Goal: Entertainment & Leisure: Consume media (video, audio)

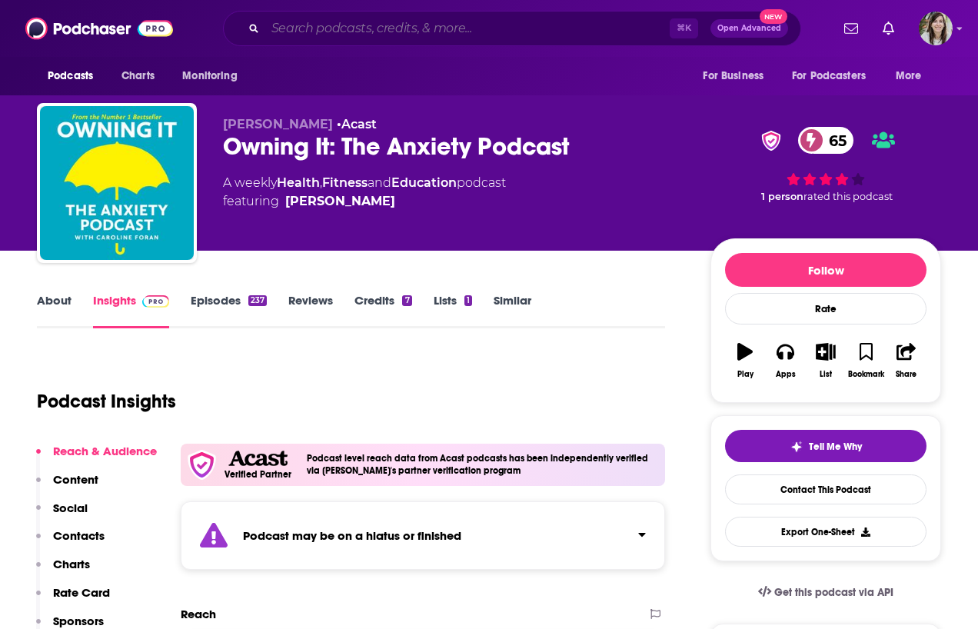
click at [362, 22] on input "Search podcasts, credits, & more..." at bounding box center [467, 28] width 405 height 25
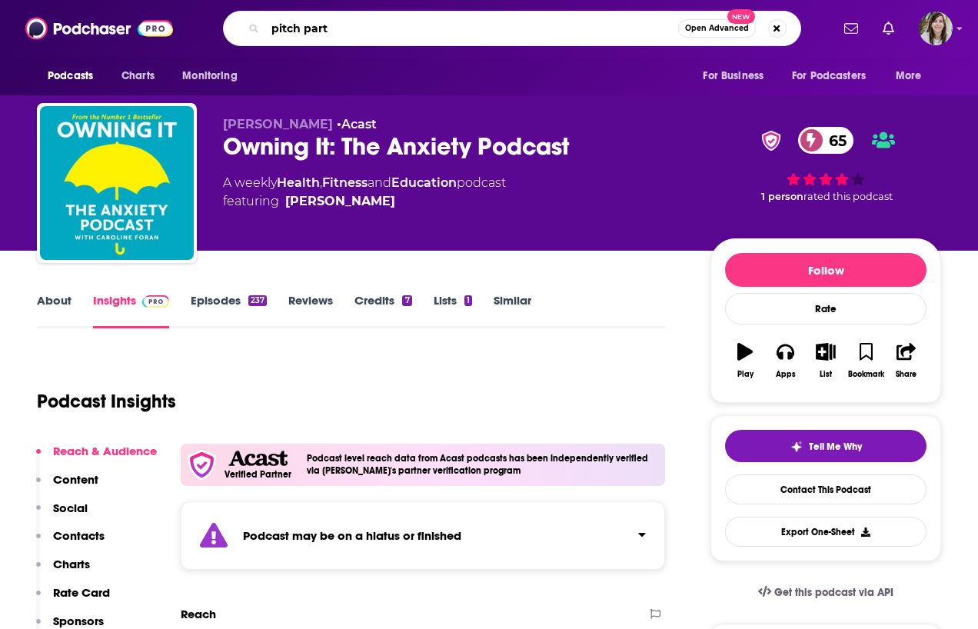
type input "pitch party"
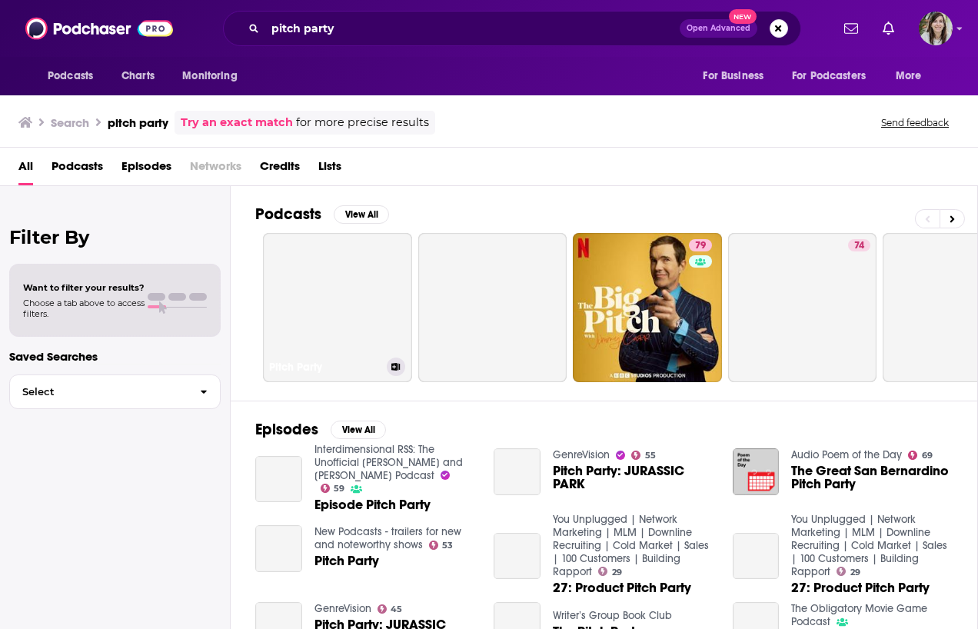
click at [363, 285] on link "Pitch Party" at bounding box center [337, 307] width 149 height 149
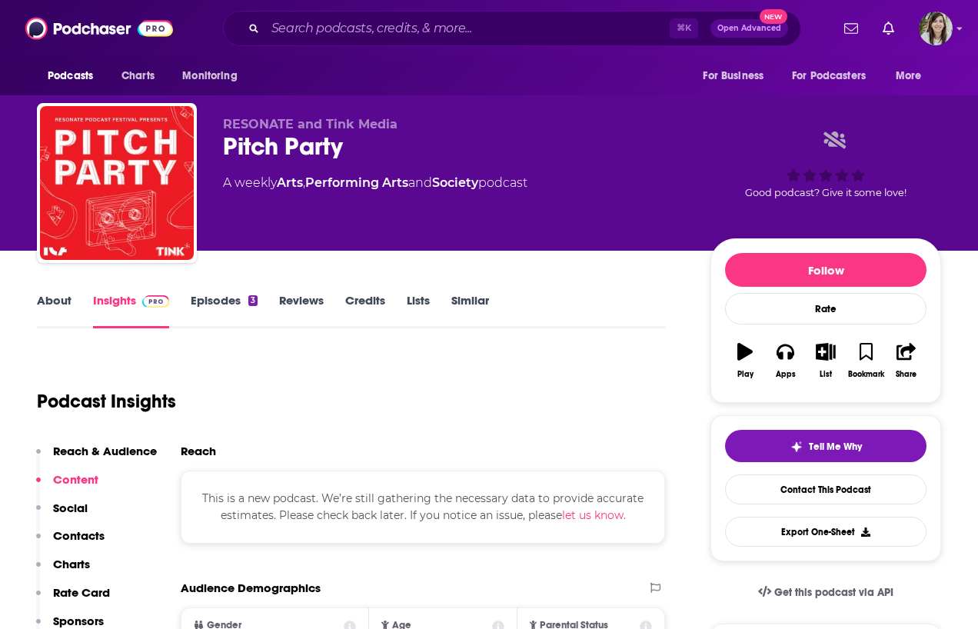
click at [224, 301] on link "Episodes 3" at bounding box center [224, 310] width 67 height 35
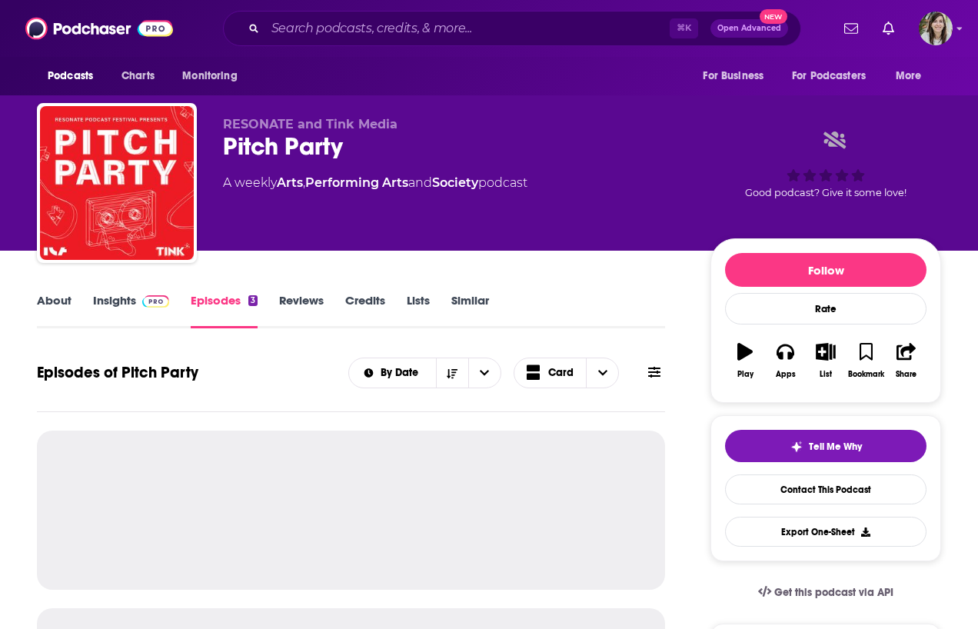
click at [145, 324] on link "Insights" at bounding box center [131, 310] width 76 height 35
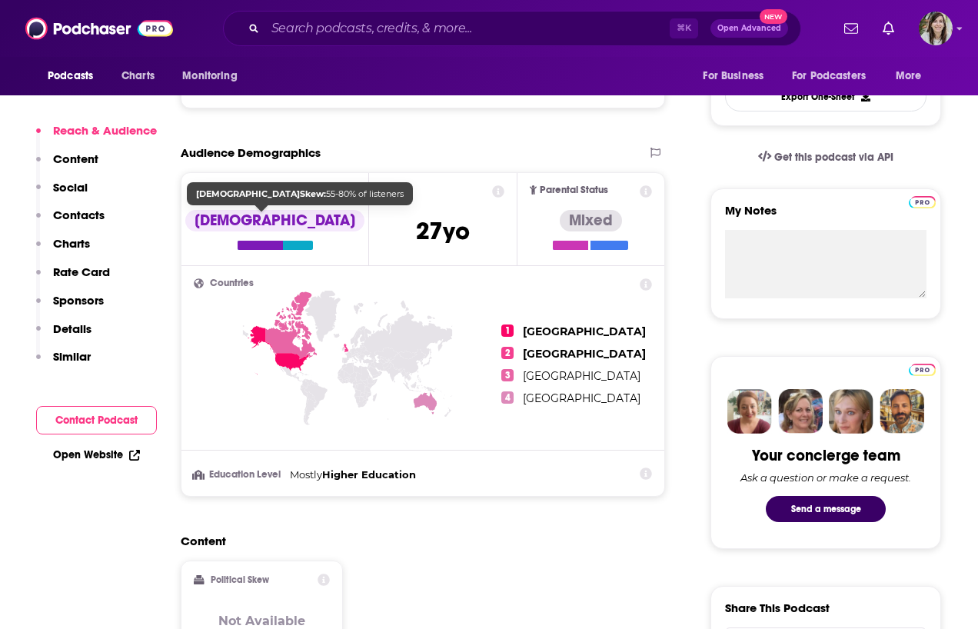
scroll to position [11, 0]
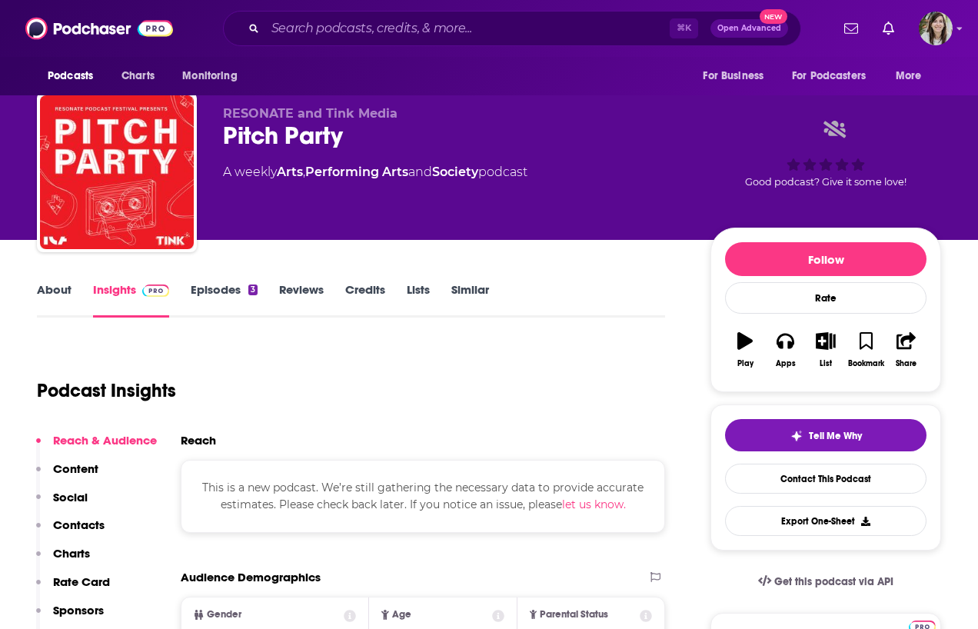
click at [223, 285] on link "Episodes 3" at bounding box center [224, 299] width 67 height 35
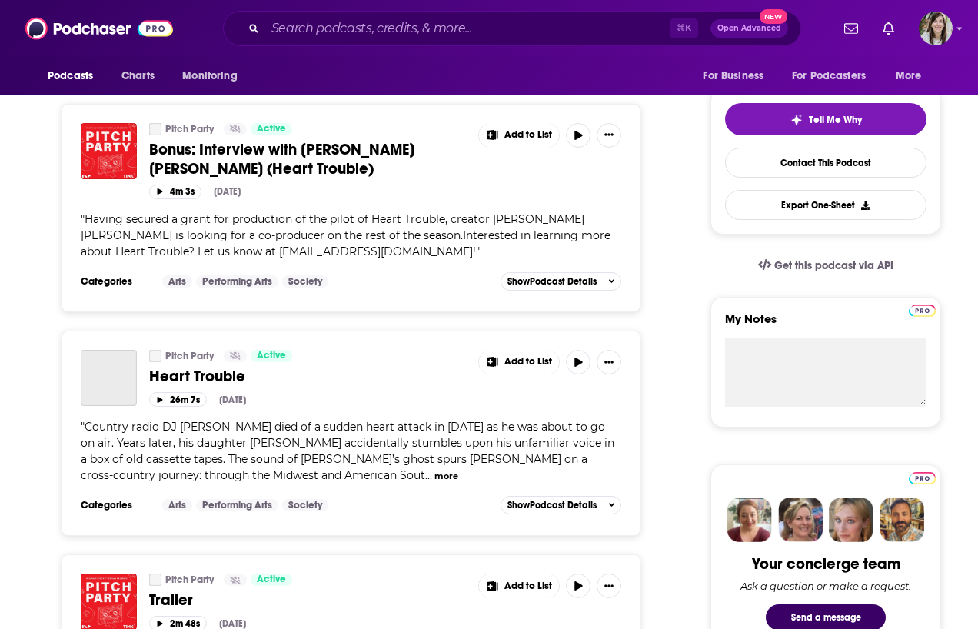
scroll to position [544, 0]
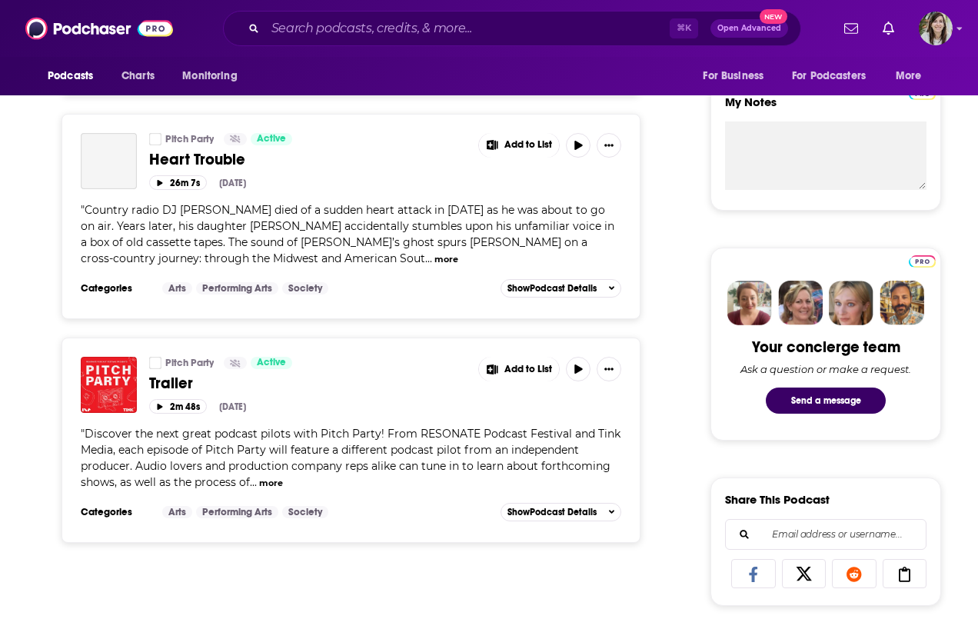
click at [137, 385] on div "Pitch Party Active Trailer Add to List 2m 48s [DATE]" at bounding box center [351, 385] width 541 height 57
click at [105, 390] on img "Trailer" at bounding box center [109, 385] width 56 height 56
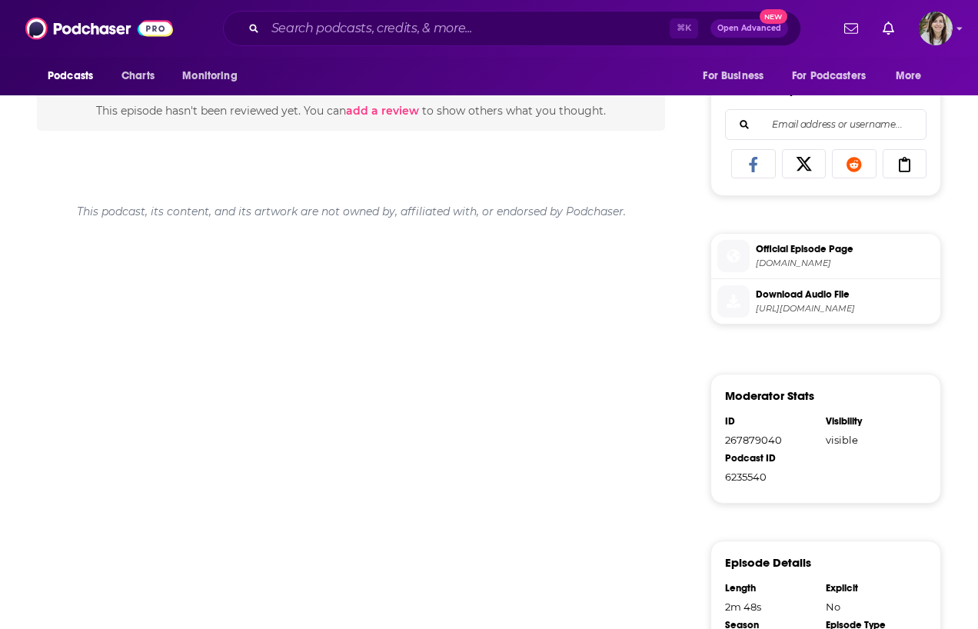
scroll to position [713, 0]
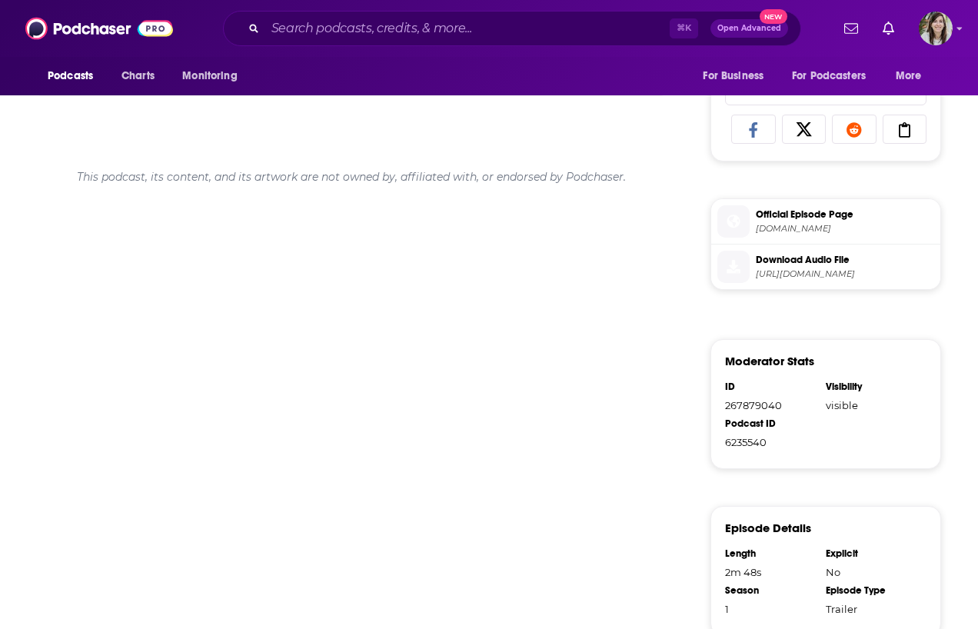
click at [743, 275] on span at bounding box center [734, 267] width 32 height 16
